Goal: Task Accomplishment & Management: Manage account settings

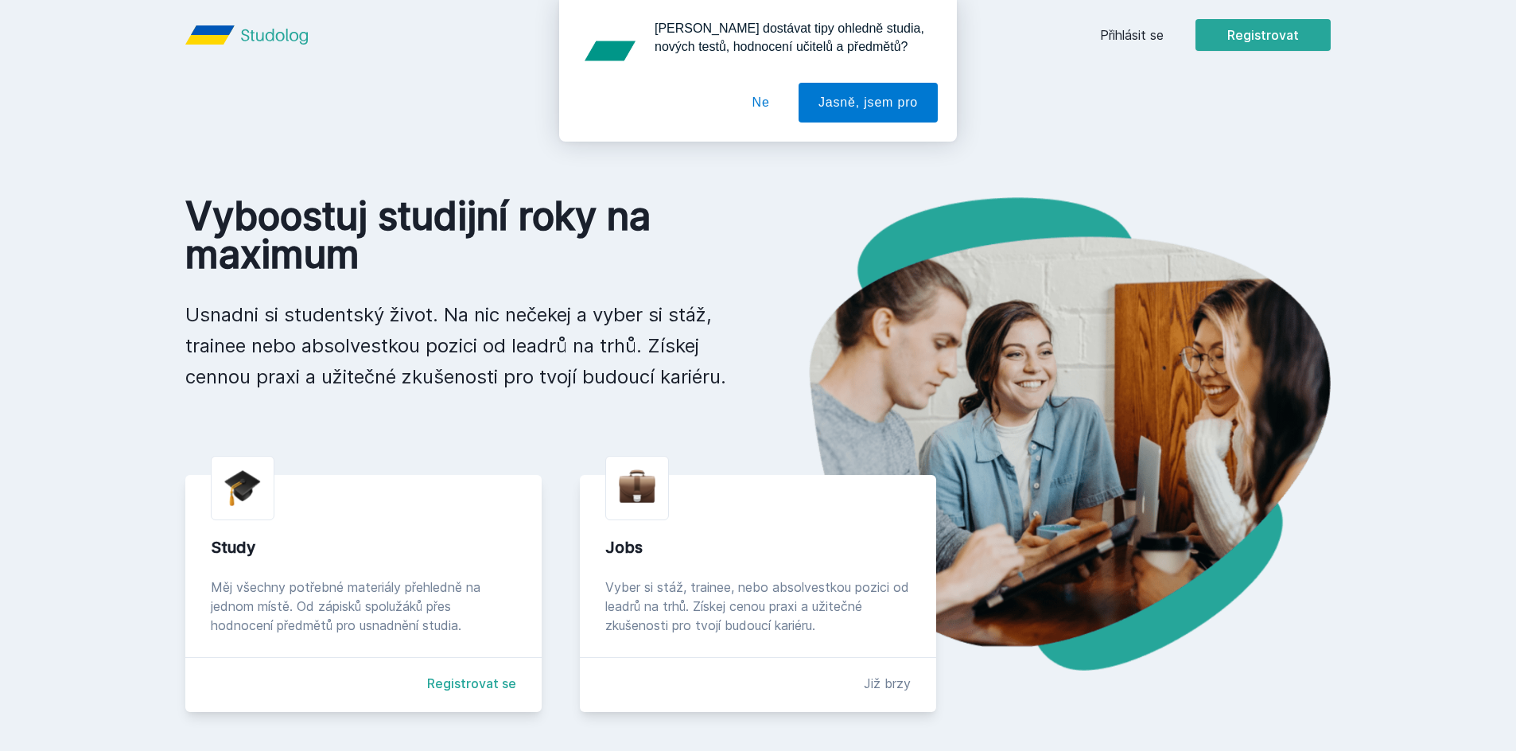
click at [762, 101] on button "Ne" at bounding box center [761, 103] width 57 height 40
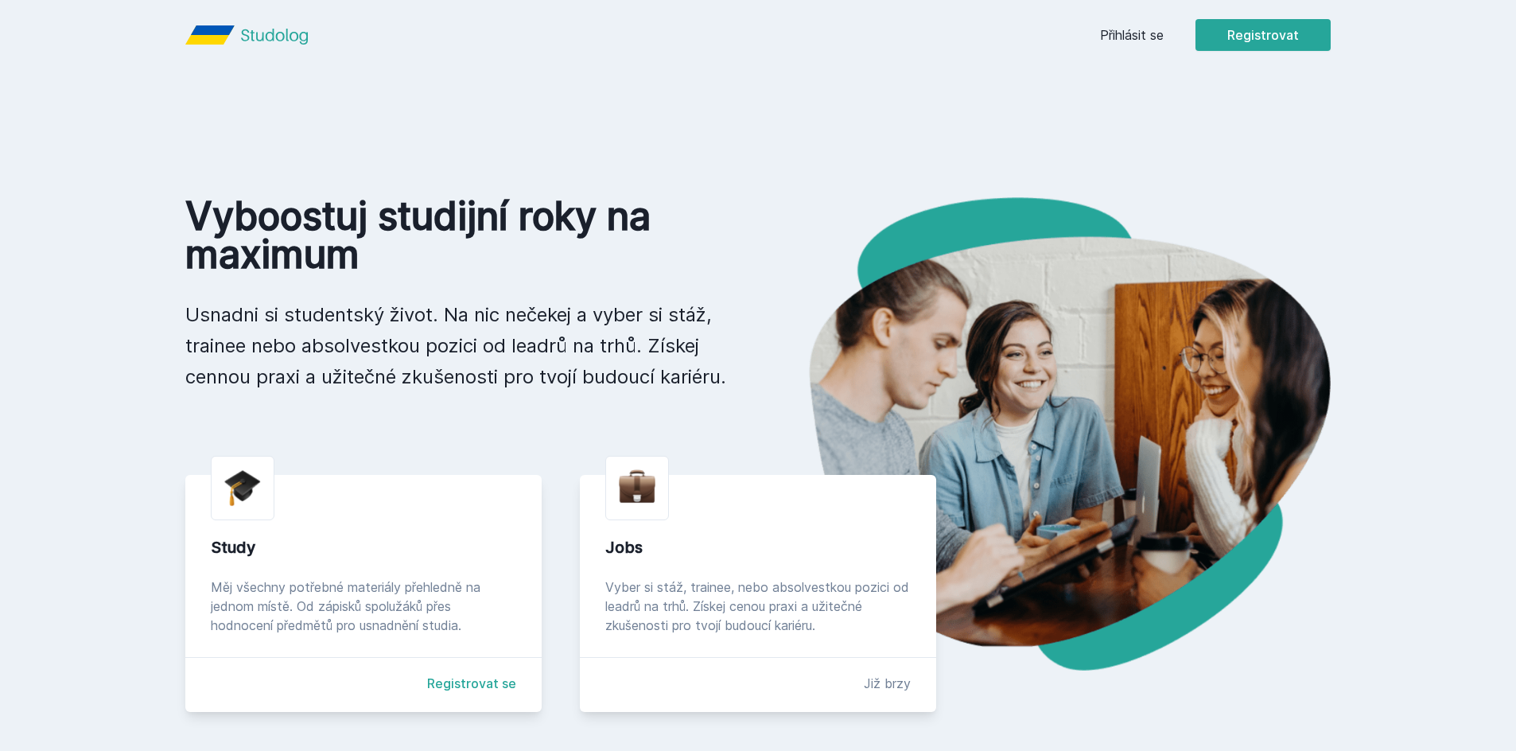
click at [1114, 33] on link "Přihlásit se" at bounding box center [1132, 34] width 64 height 19
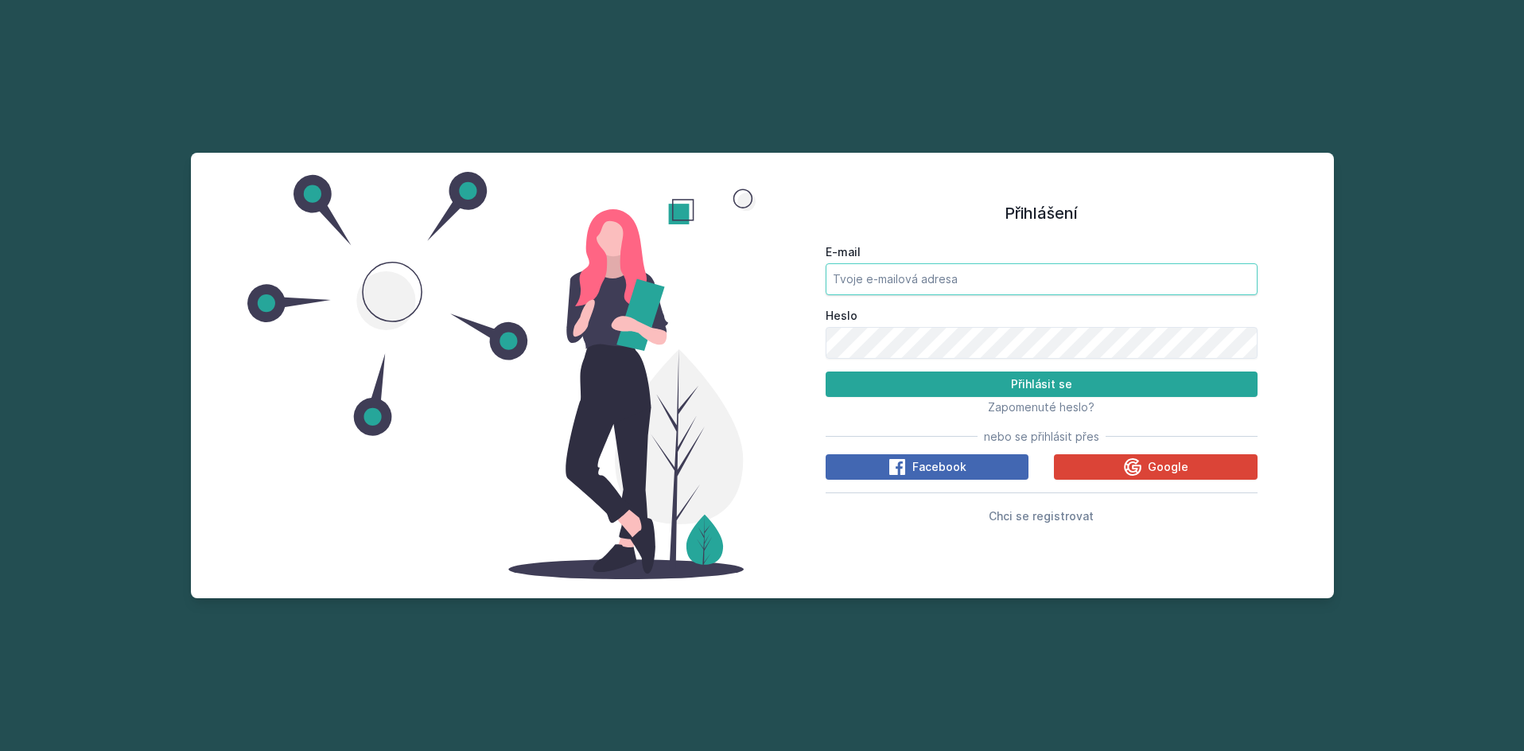
click at [1021, 264] on input "E-mail" at bounding box center [1042, 279] width 432 height 32
type input "[EMAIL_ADDRESS][DOMAIN_NAME]"
click at [826, 371] on button "Přihlásit se" at bounding box center [1042, 383] width 432 height 25
click at [602, 339] on div "Přihlášení E-mail [EMAIL_ADDRESS][DOMAIN_NAME] Heslo Přihlásit se Zapomenuté he…" at bounding box center [762, 375] width 1143 height 445
click at [826, 371] on button "Přihlásit se" at bounding box center [1042, 383] width 432 height 25
